Goal: Transaction & Acquisition: Purchase product/service

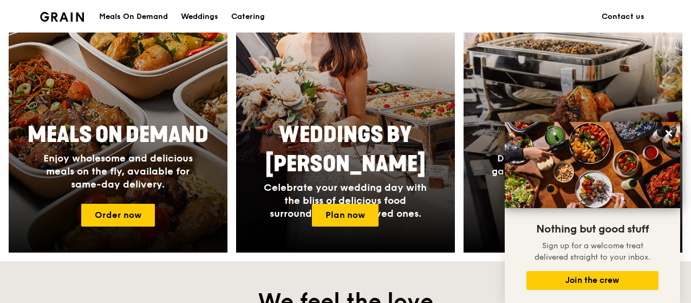
scroll to position [581, 0]
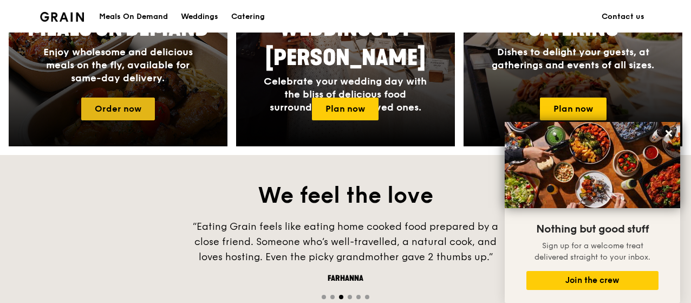
click at [140, 116] on link "Order now" at bounding box center [118, 108] width 74 height 23
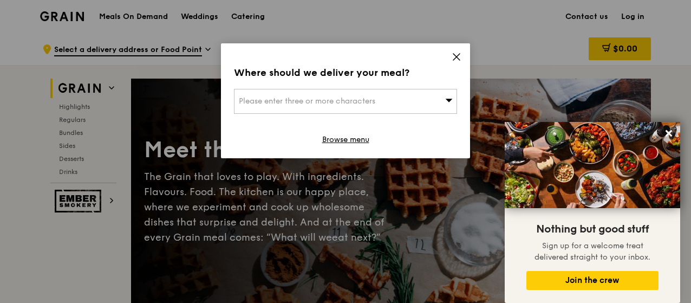
click at [262, 106] on div "Please enter three or more characters" at bounding box center [345, 101] width 223 height 25
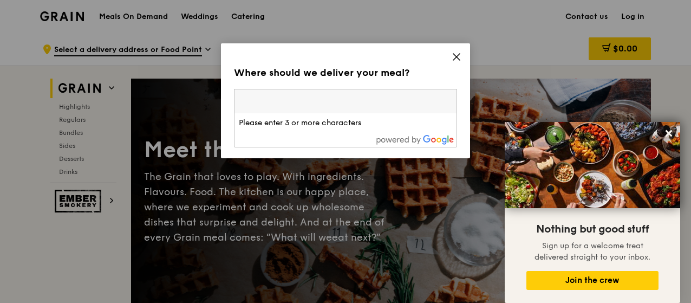
click at [323, 128] on li "Please enter 3 or more characters" at bounding box center [345, 122] width 222 height 19
click at [458, 58] on icon at bounding box center [456, 57] width 10 height 10
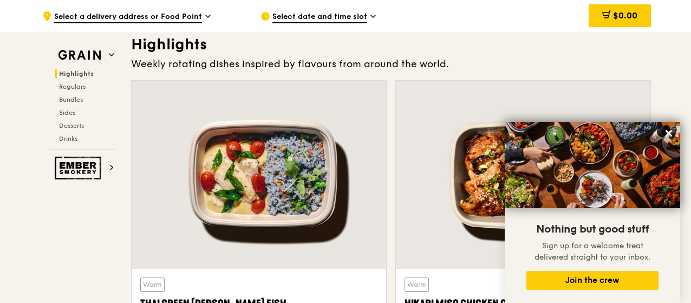
scroll to position [325, 0]
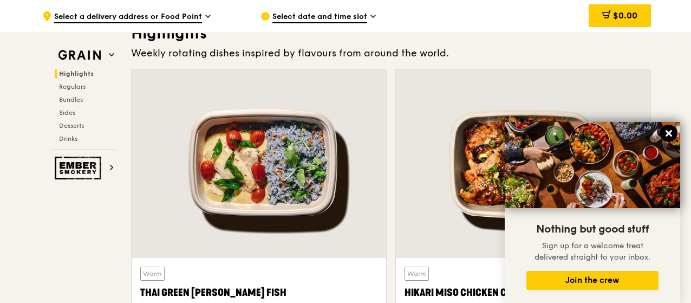
click at [671, 135] on icon at bounding box center [668, 133] width 6 height 6
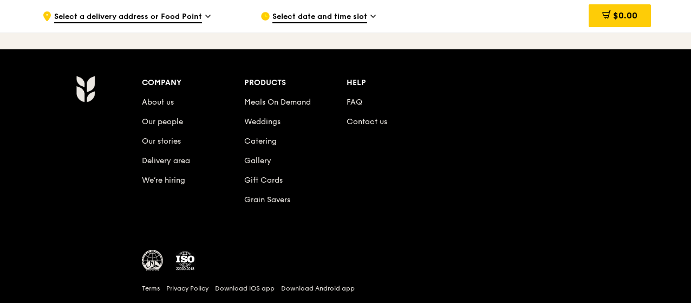
scroll to position [4623, 0]
